Goal: Book appointment/travel/reservation

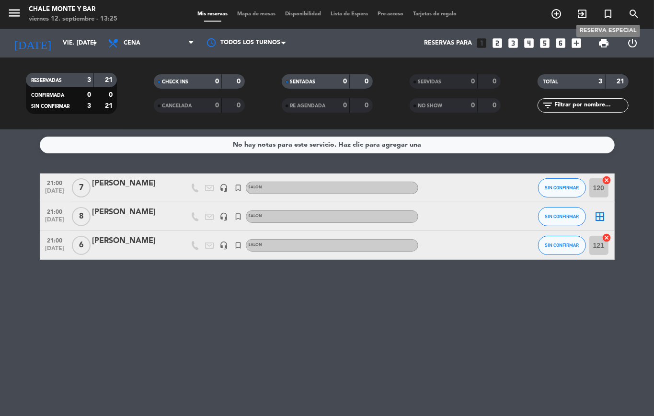
click at [610, 17] on icon "turned_in_not" at bounding box center [607, 13] width 11 height 11
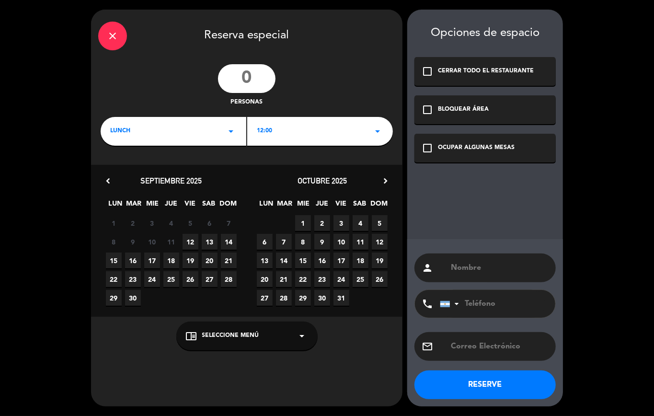
click at [251, 74] on input "number" at bounding box center [246, 78] width 57 height 29
type input "10"
click at [125, 125] on div "LUNCH arrow_drop_down" at bounding box center [174, 131] width 146 height 29
click at [112, 171] on div "Cena" at bounding box center [173, 172] width 126 height 10
click at [187, 239] on span "12" at bounding box center [190, 242] width 16 height 16
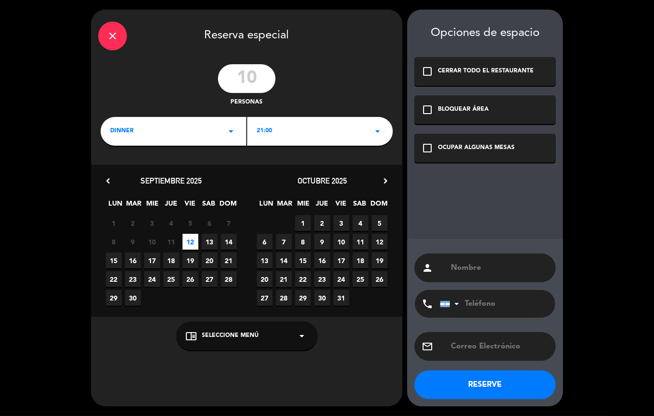
click at [213, 329] on div "chrome_reader_mode Seleccione Menú arrow_drop_down" at bounding box center [246, 335] width 141 height 29
click at [202, 311] on div "PATIO" at bounding box center [247, 312] width 122 height 10
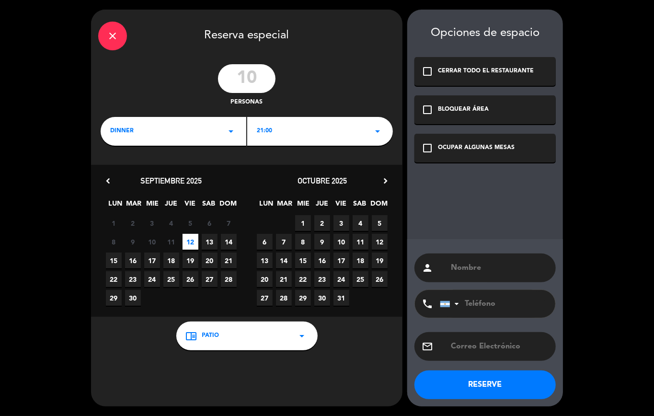
click at [424, 145] on icon "check_box_outline_blank" at bounding box center [426, 147] width 11 height 11
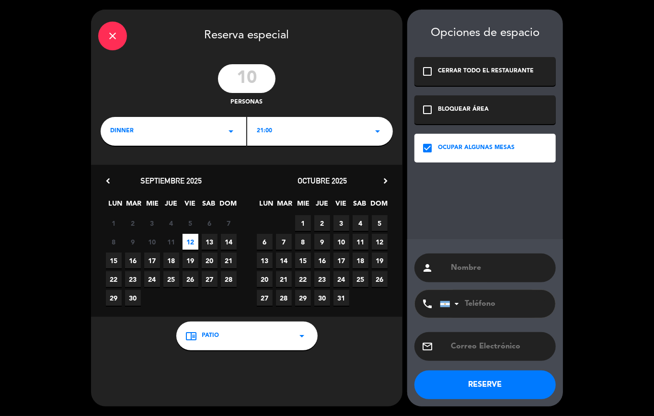
click at [474, 267] on input "text" at bounding box center [499, 267] width 99 height 13
paste input "[PERSON_NAME]"
type input "[PERSON_NAME]"
click at [479, 301] on input "tel" at bounding box center [492, 304] width 105 height 28
paste input "3794525298"
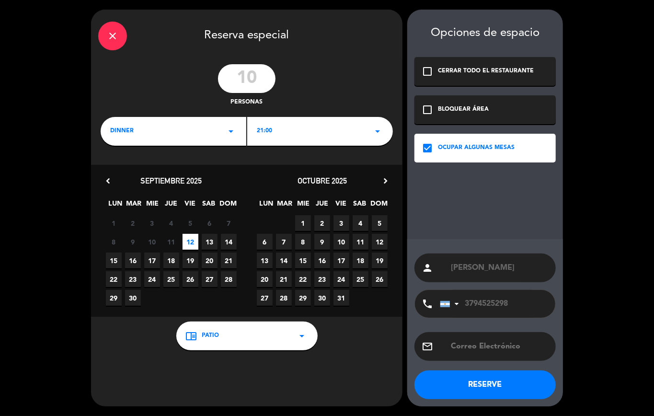
type input "3794525298"
click at [483, 385] on button "RESERVE" at bounding box center [484, 384] width 141 height 29
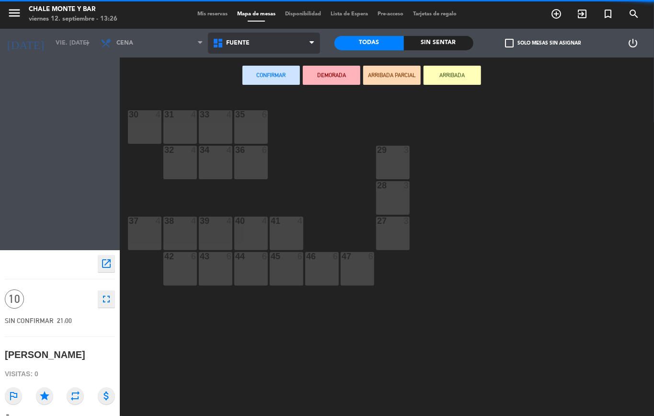
click at [236, 48] on span "FUENTE" at bounding box center [264, 43] width 112 height 21
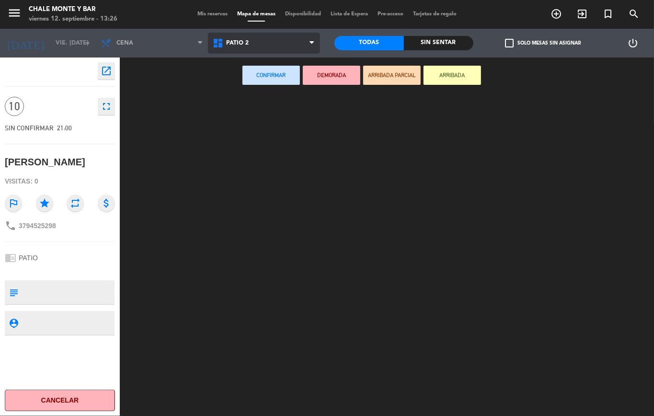
click at [244, 125] on ng-component "menu Chale [PERSON_NAME] 12. septiembre - 13:26 Mis reservas Mapa de mesas Disp…" at bounding box center [327, 208] width 654 height 416
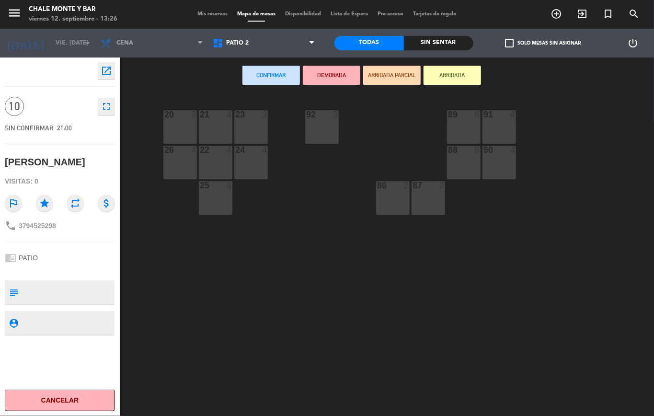
click at [186, 130] on div "20 3" at bounding box center [180, 127] width 34 height 34
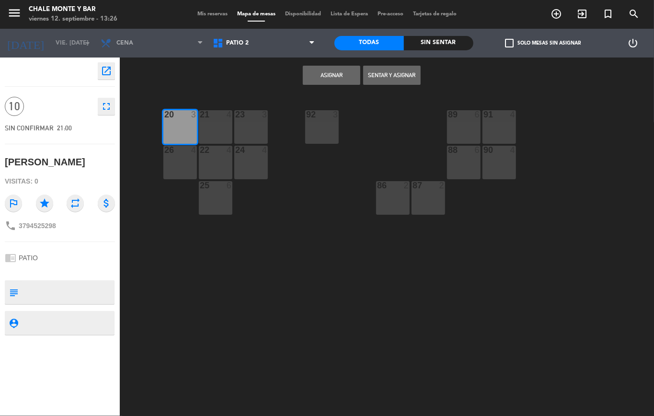
click at [477, 137] on div "89 6" at bounding box center [464, 127] width 34 height 34
click at [493, 135] on div "91 4" at bounding box center [499, 127] width 34 height 34
click at [182, 125] on div "20 3" at bounding box center [180, 127] width 34 height 34
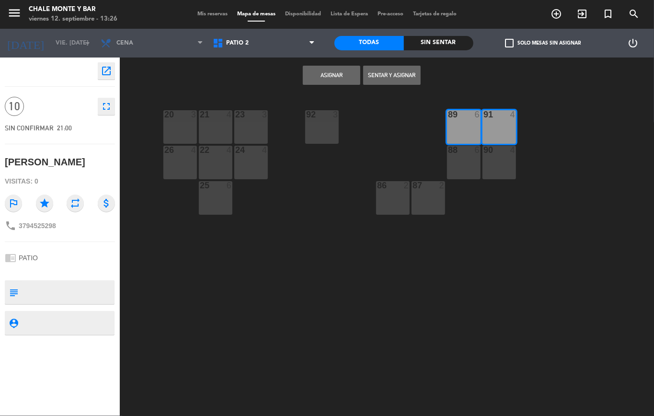
click at [329, 76] on button "Asignar" at bounding box center [331, 75] width 57 height 19
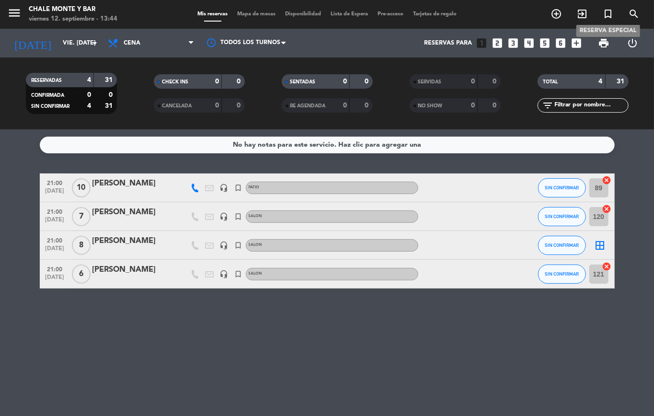
click at [604, 16] on icon "turned_in_not" at bounding box center [607, 13] width 11 height 11
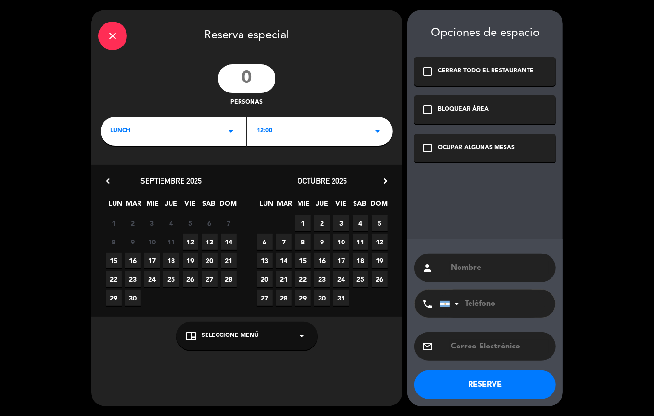
click at [255, 81] on input "number" at bounding box center [246, 78] width 57 height 29
type input "10"
click at [119, 133] on span "LUNCH" at bounding box center [120, 131] width 20 height 10
click at [120, 170] on div "Cena" at bounding box center [173, 172] width 126 height 10
click at [231, 242] on span "14" at bounding box center [229, 242] width 16 height 16
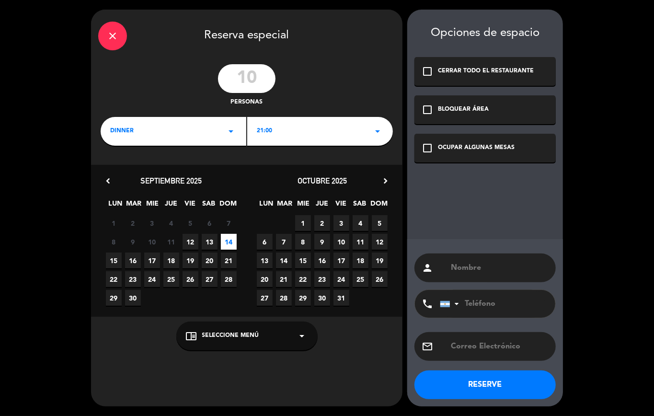
click at [229, 244] on span "14" at bounding box center [229, 242] width 16 height 16
click at [230, 242] on span "14" at bounding box center [229, 242] width 16 height 16
click at [231, 332] on span "Seleccione Menú" at bounding box center [230, 336] width 57 height 10
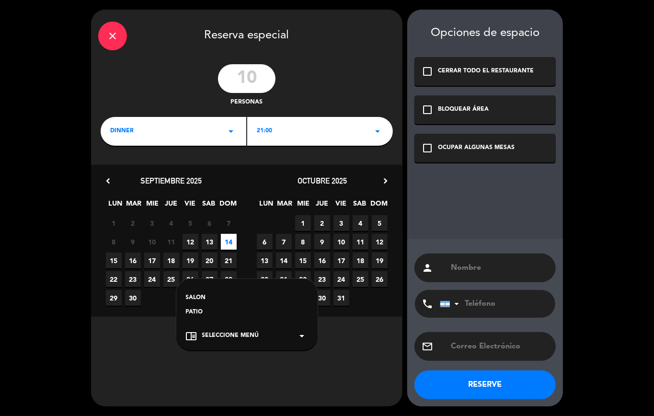
click at [194, 309] on div "PATIO" at bounding box center [247, 312] width 122 height 10
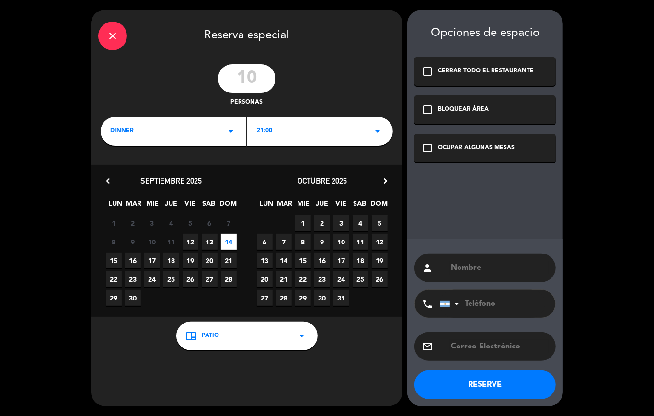
click at [426, 148] on icon "check_box_outline_blank" at bounding box center [426, 147] width 11 height 11
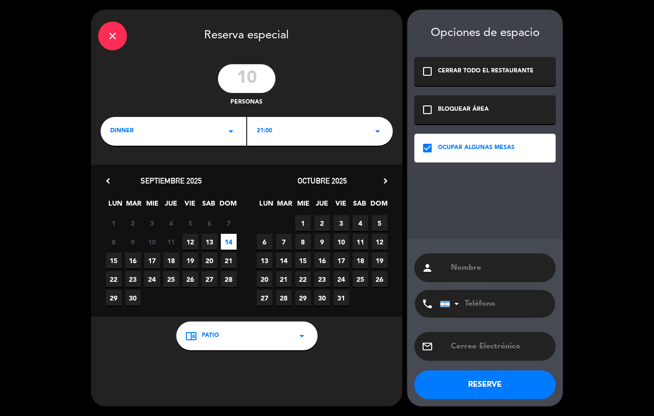
click at [464, 268] on input "text" at bounding box center [499, 267] width 99 height 13
paste input "[PERSON_NAME]"
type input "[PERSON_NAME]"
click at [483, 308] on input "tel" at bounding box center [492, 304] width 105 height 28
paste input "3624168769"
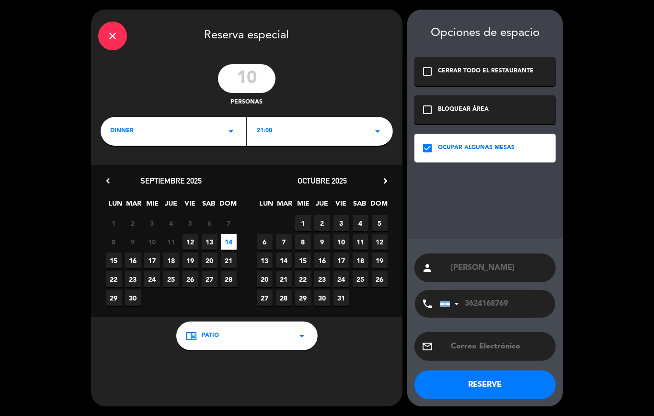
type input "3624168769"
click at [487, 382] on button "RESERVE" at bounding box center [484, 384] width 141 height 29
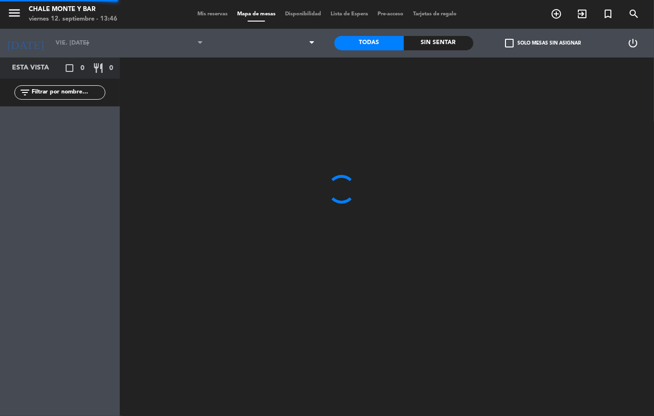
type input "dom. [DATE]"
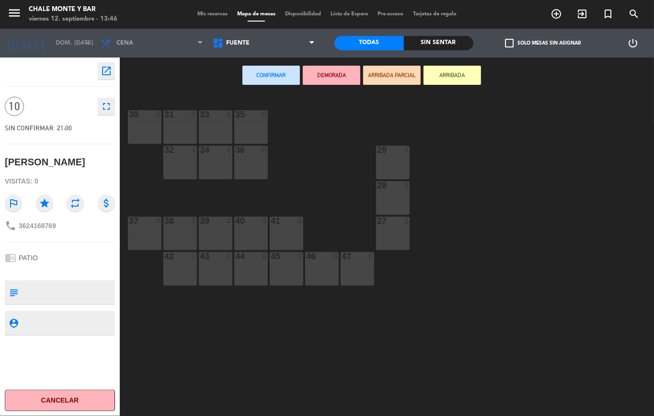
click at [147, 120] on div "30 4" at bounding box center [145, 127] width 34 height 34
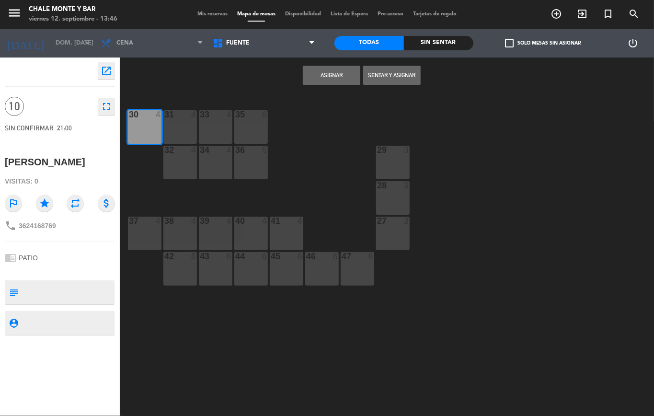
click at [173, 126] on div "31 4" at bounding box center [180, 127] width 34 height 34
click at [207, 125] on div "33 4" at bounding box center [216, 127] width 34 height 34
click at [211, 121] on div "33 4" at bounding box center [216, 127] width 34 height 34
click at [148, 127] on div "30 4" at bounding box center [145, 127] width 34 height 34
click at [243, 125] on div "35 6" at bounding box center [251, 127] width 34 height 34
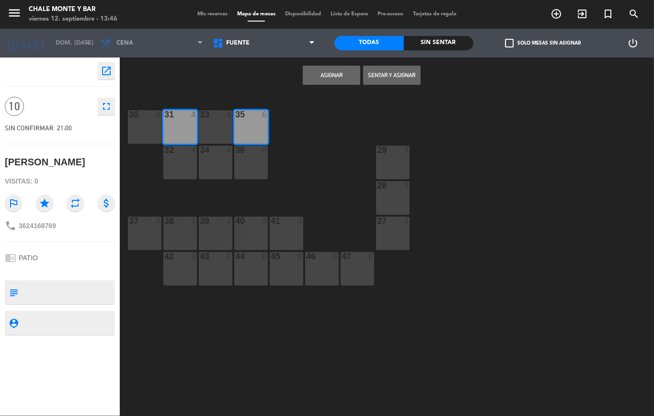
click at [329, 73] on button "Asignar" at bounding box center [331, 75] width 57 height 19
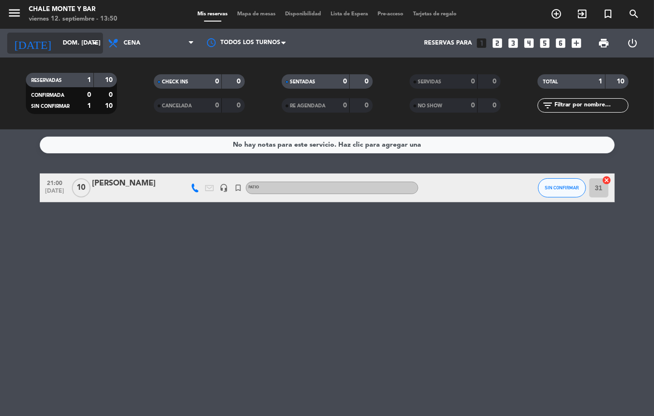
click at [68, 40] on input "dom. [DATE]" at bounding box center [98, 43] width 81 height 16
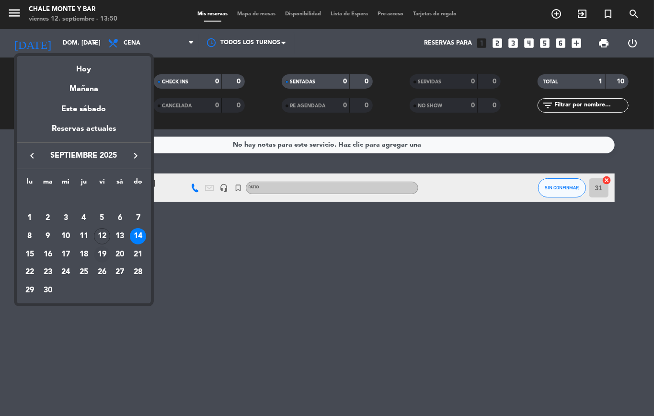
click at [97, 251] on div "19" at bounding box center [102, 254] width 16 height 16
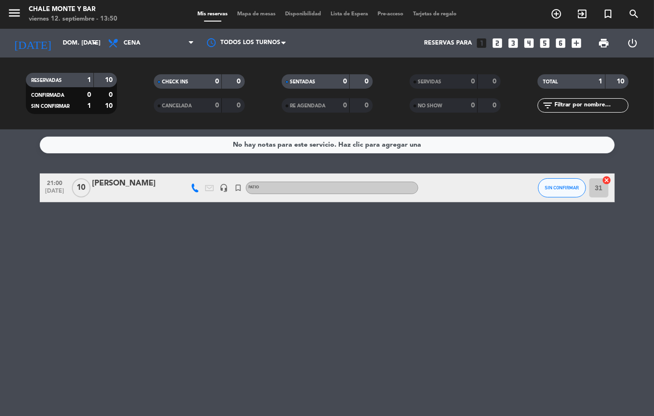
type input "vie. [DATE]"
